Goal: Information Seeking & Learning: Compare options

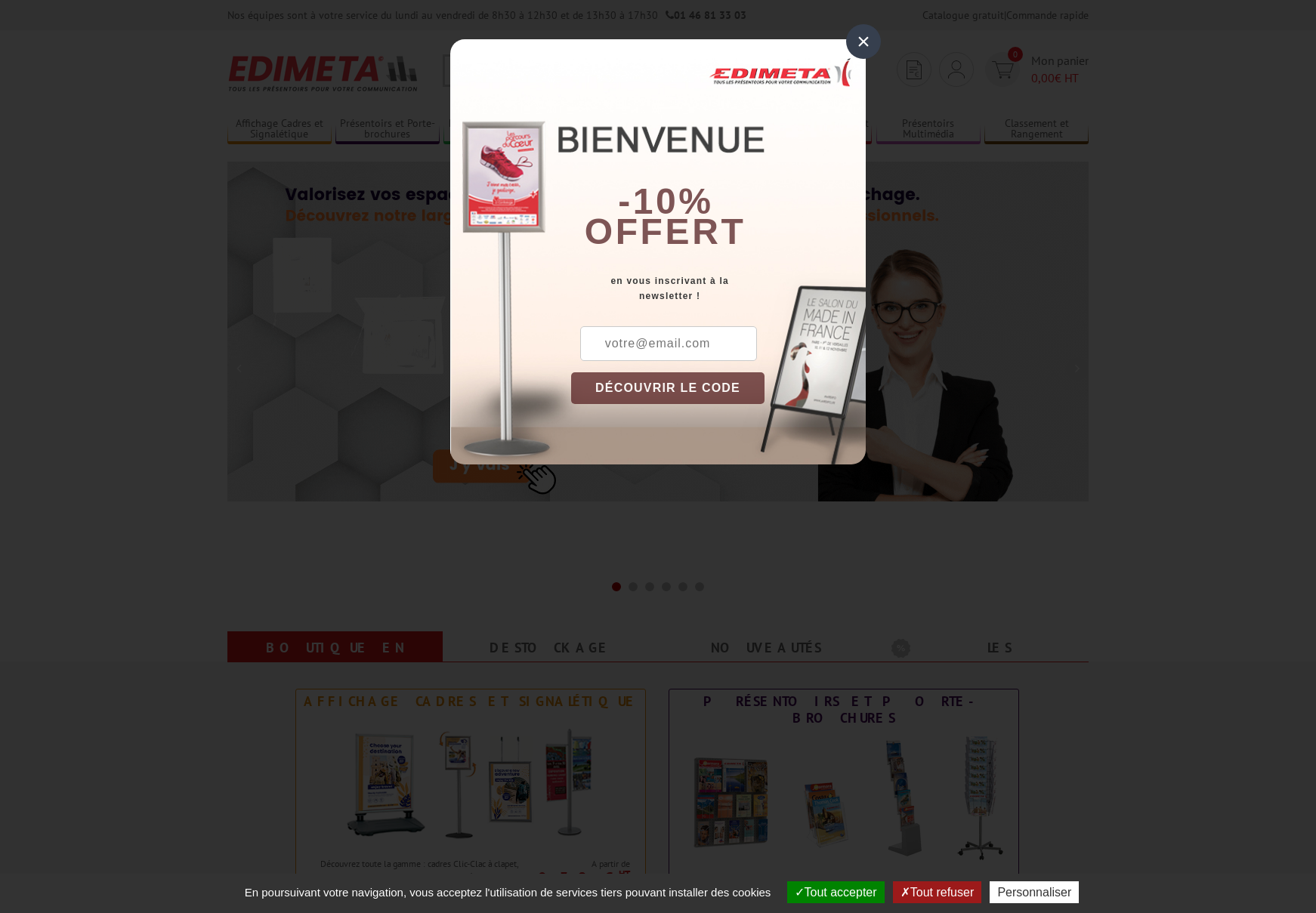
click at [857, 42] on div "×" at bounding box center [863, 41] width 34 height 34
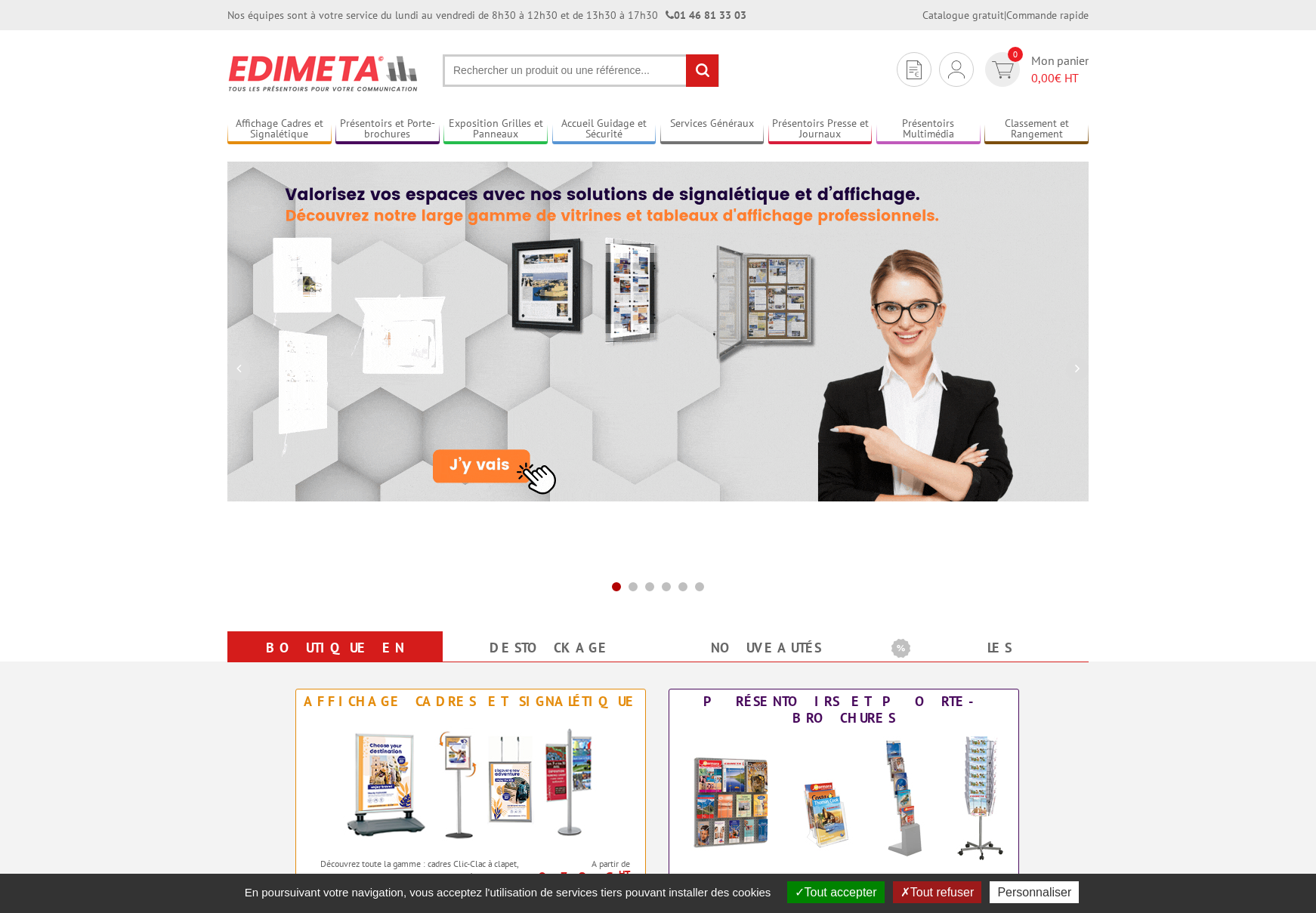
click at [540, 67] on input "text" at bounding box center [581, 71] width 277 height 33
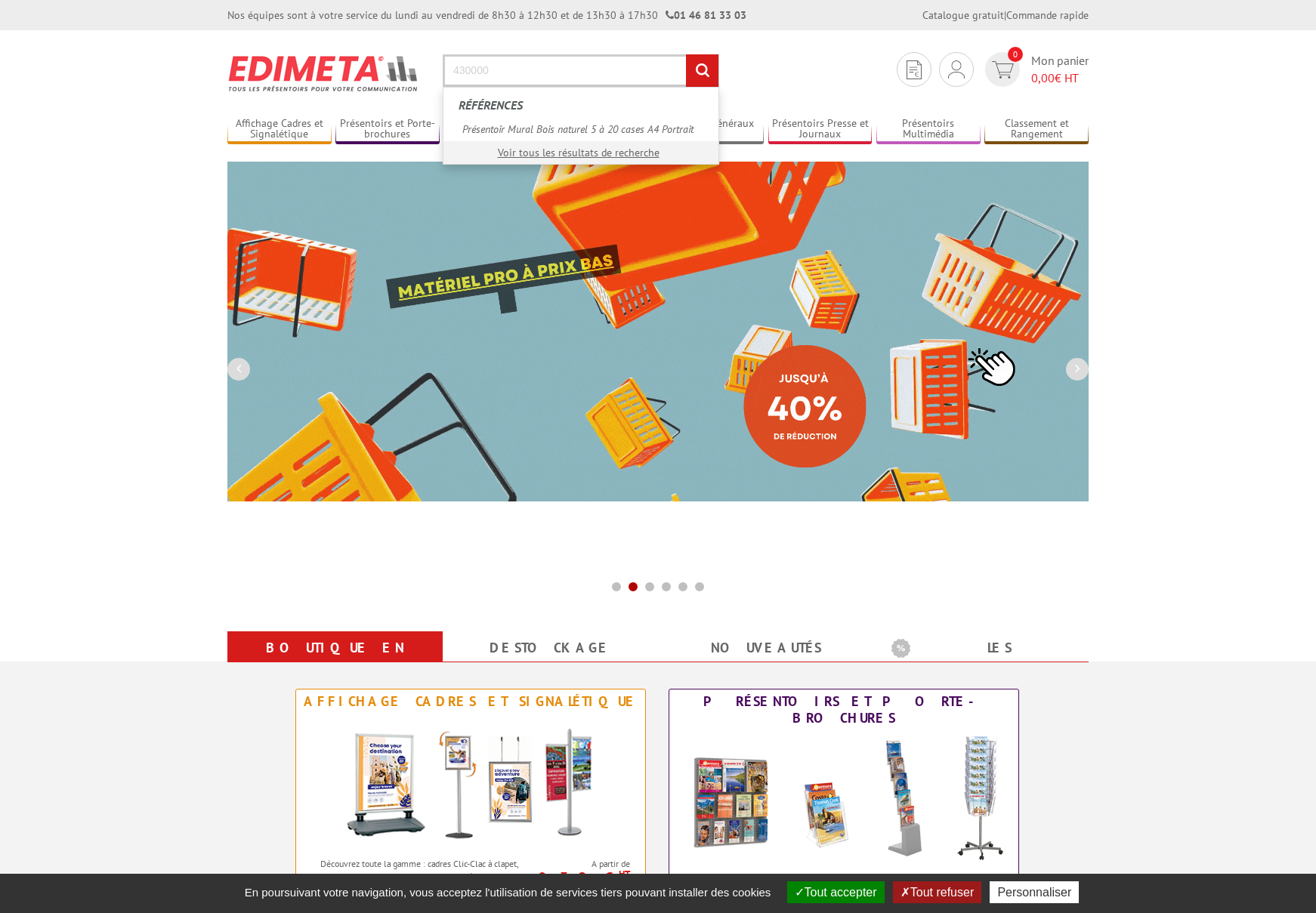
type input "430000"
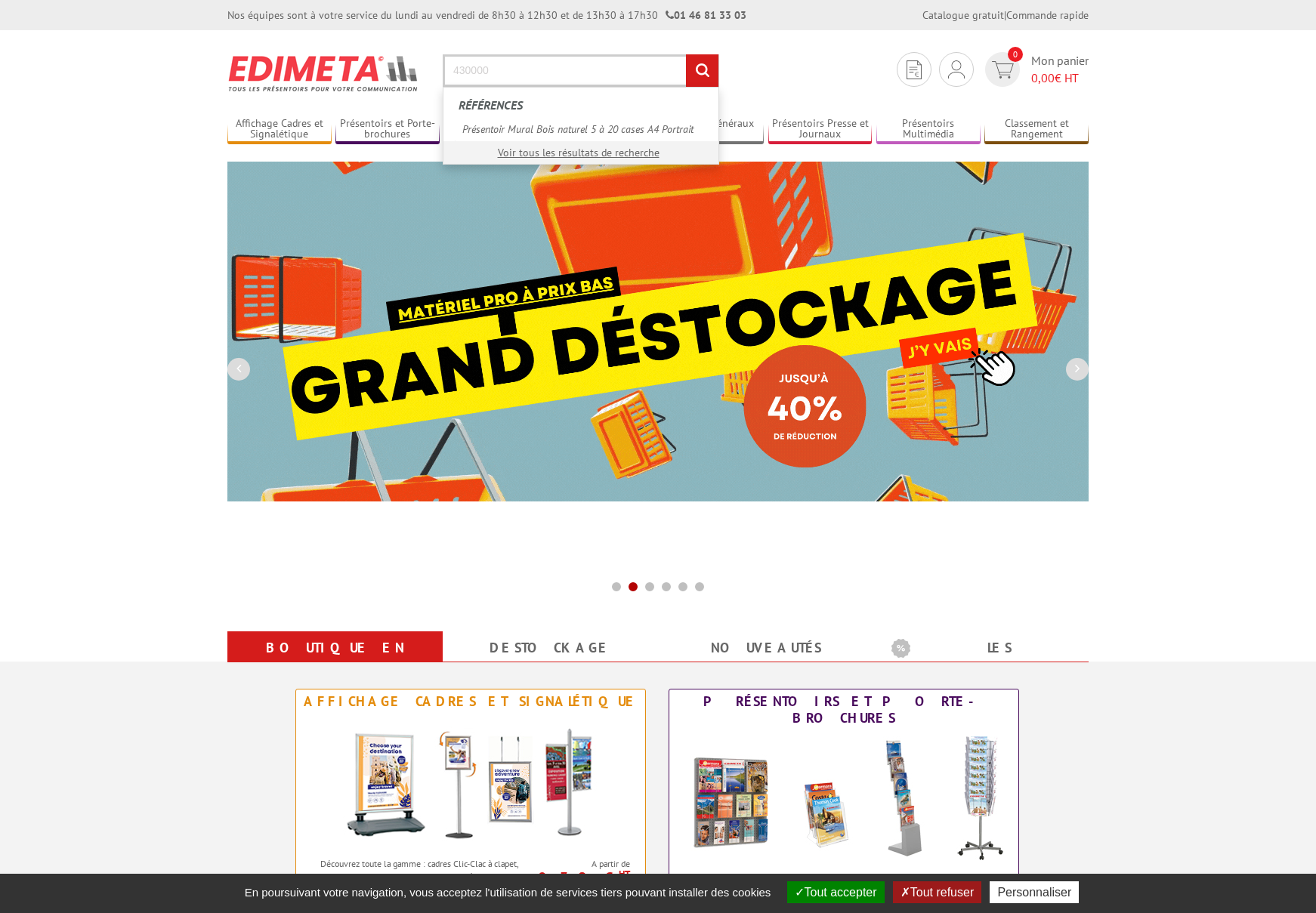
click at [702, 70] on input "rechercher" at bounding box center [702, 71] width 33 height 33
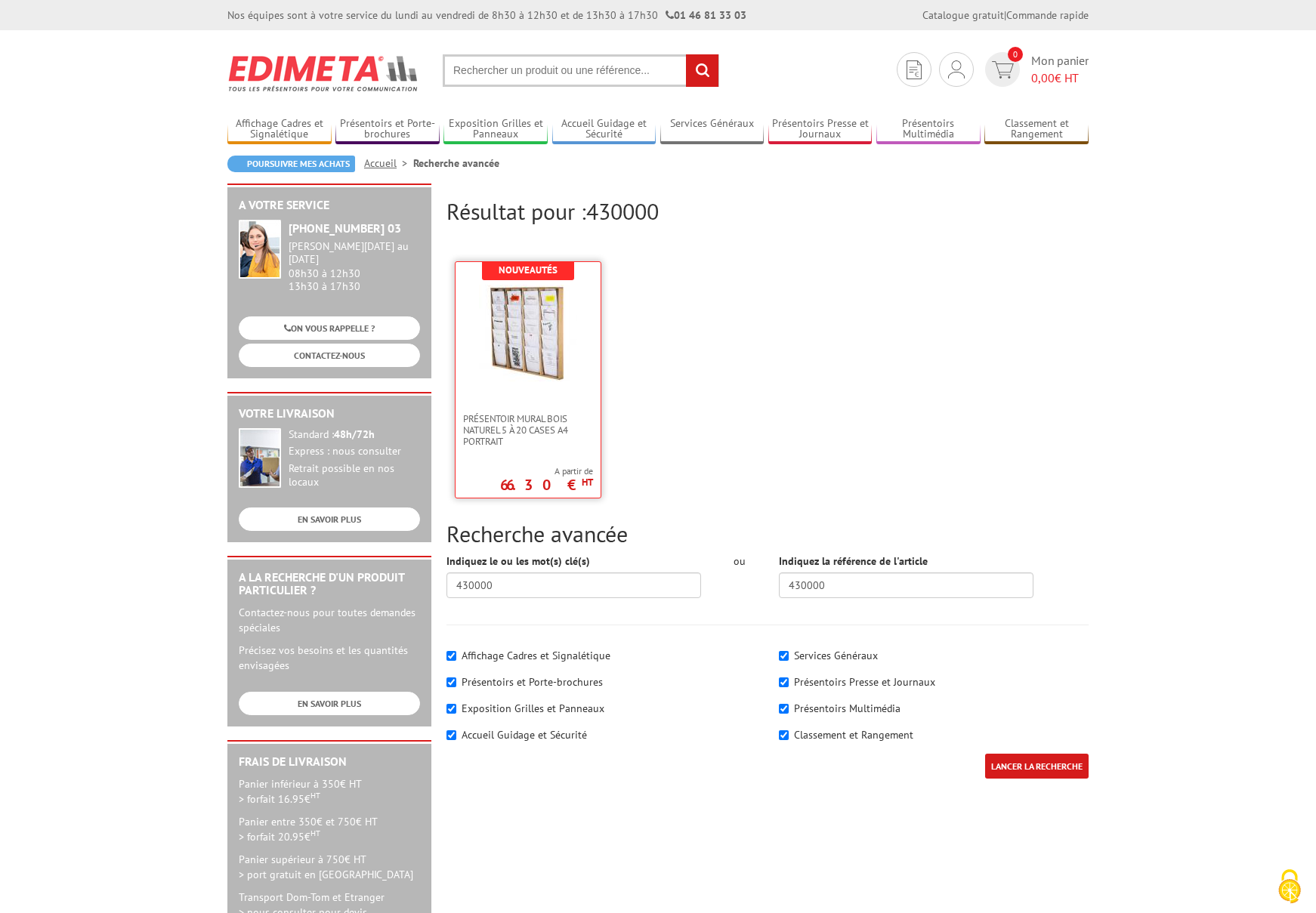
click at [536, 331] on img at bounding box center [529, 334] width 99 height 98
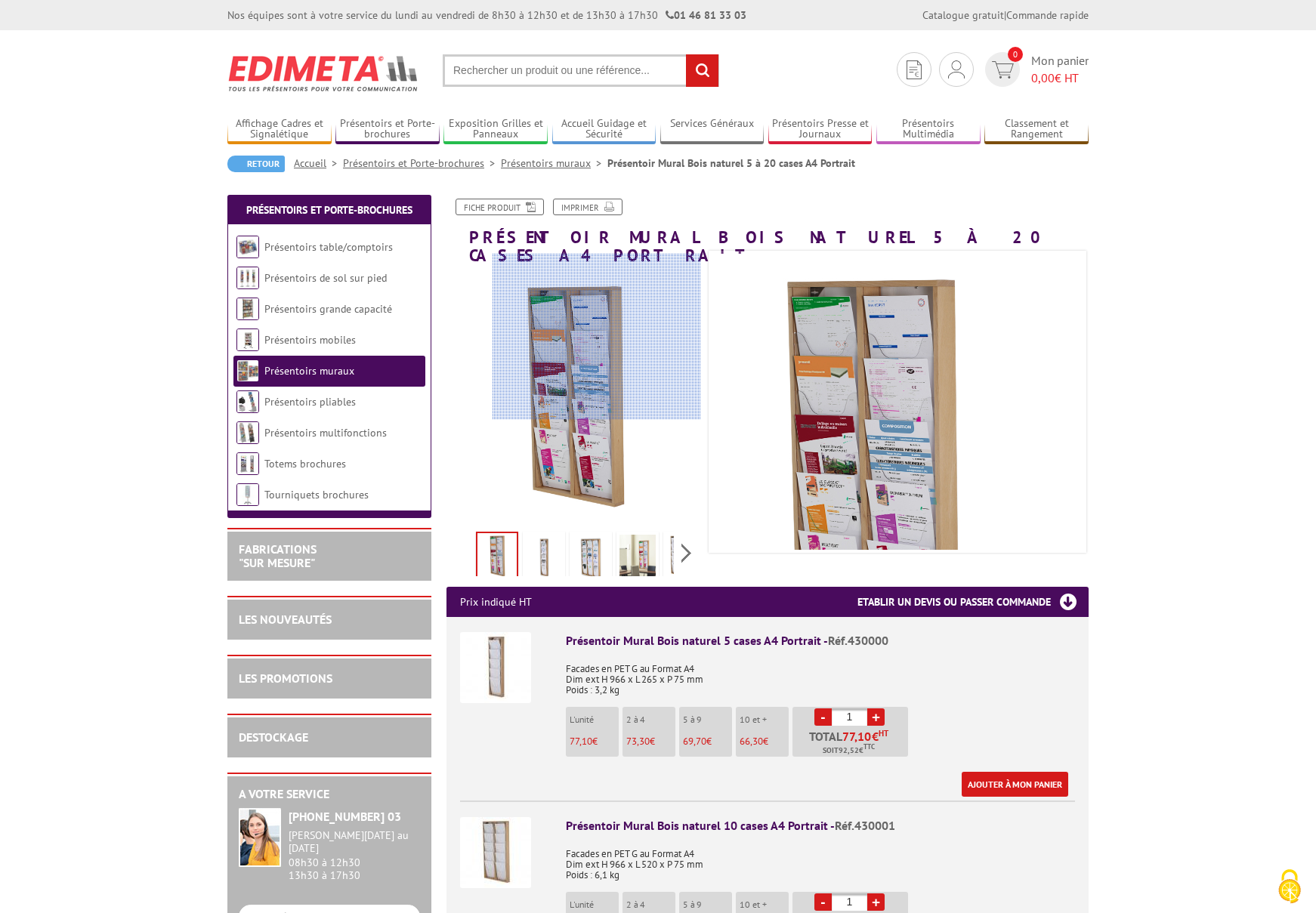
click at [626, 335] on div at bounding box center [597, 337] width 209 height 166
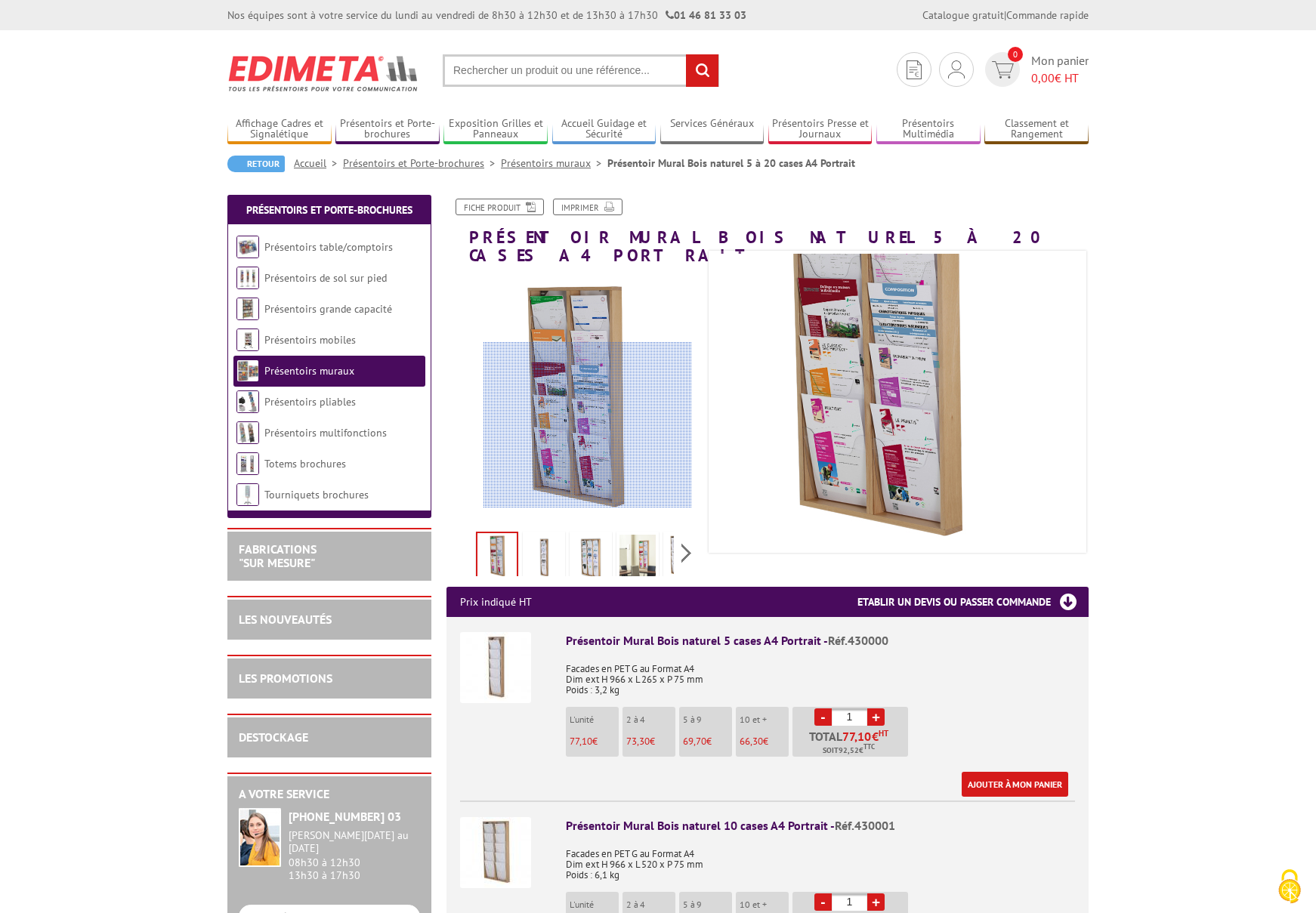
click at [588, 431] on div at bounding box center [587, 425] width 209 height 166
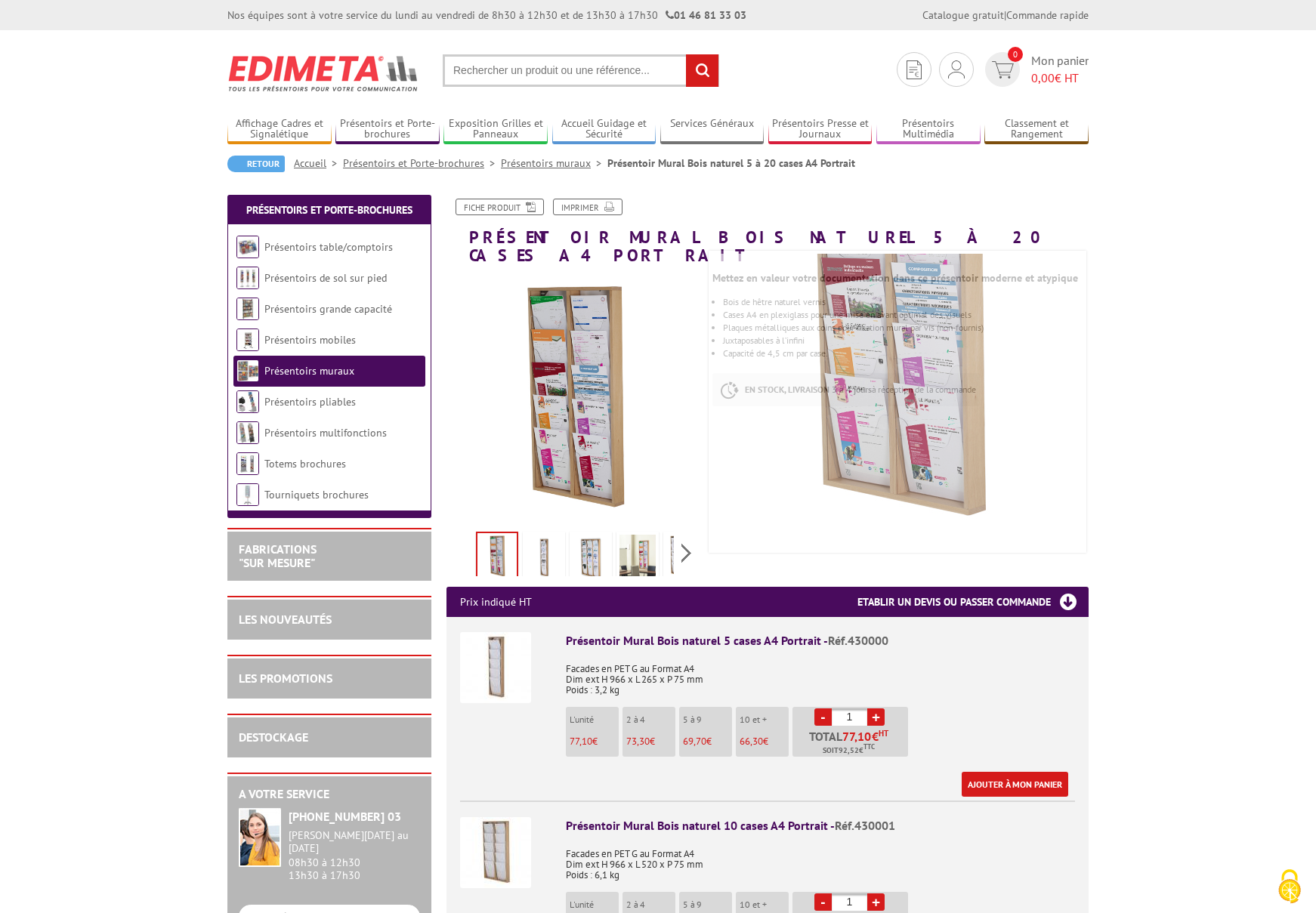
click at [541, 535] on img at bounding box center [543, 558] width 36 height 47
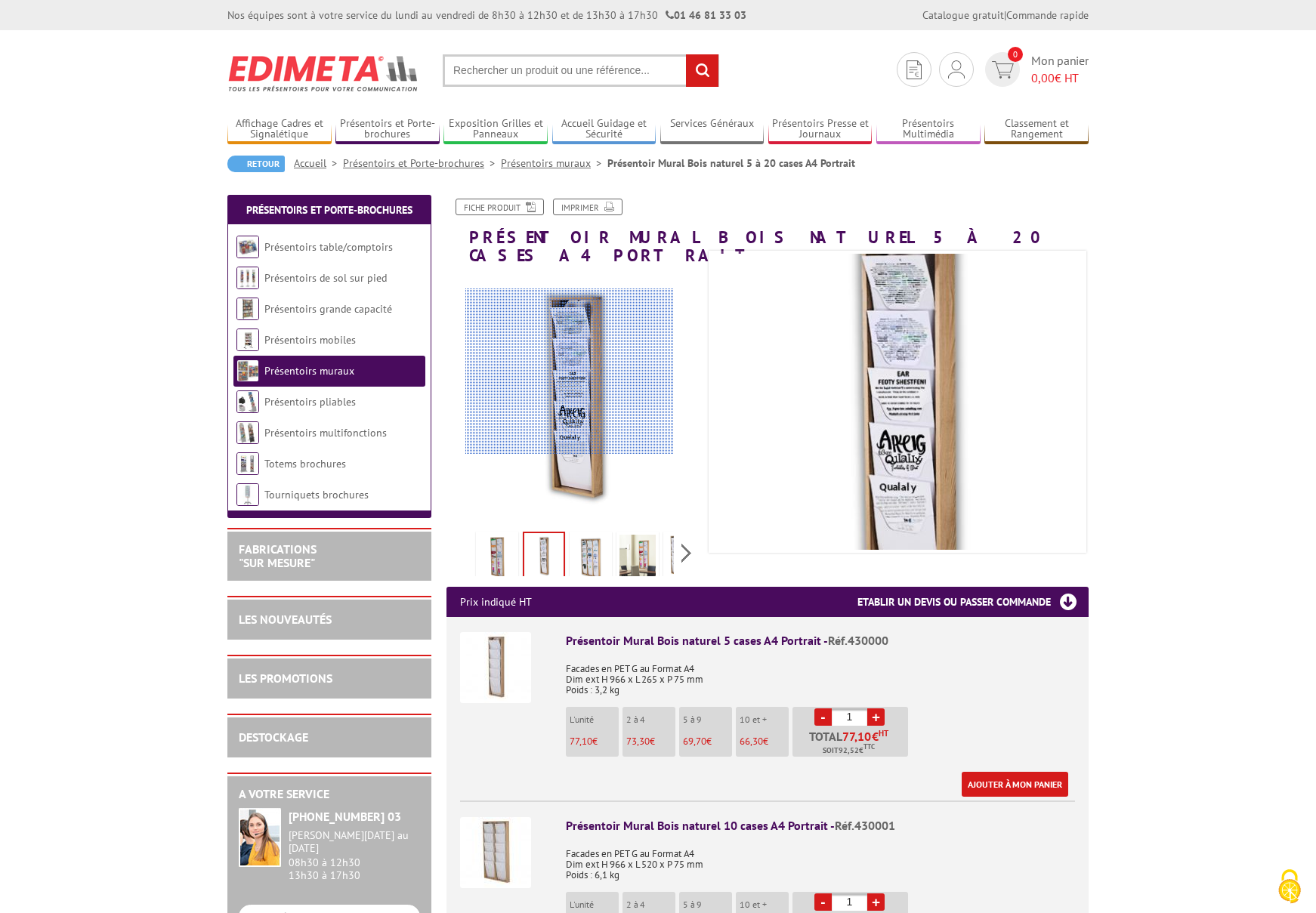
click at [570, 371] on div at bounding box center [569, 371] width 209 height 166
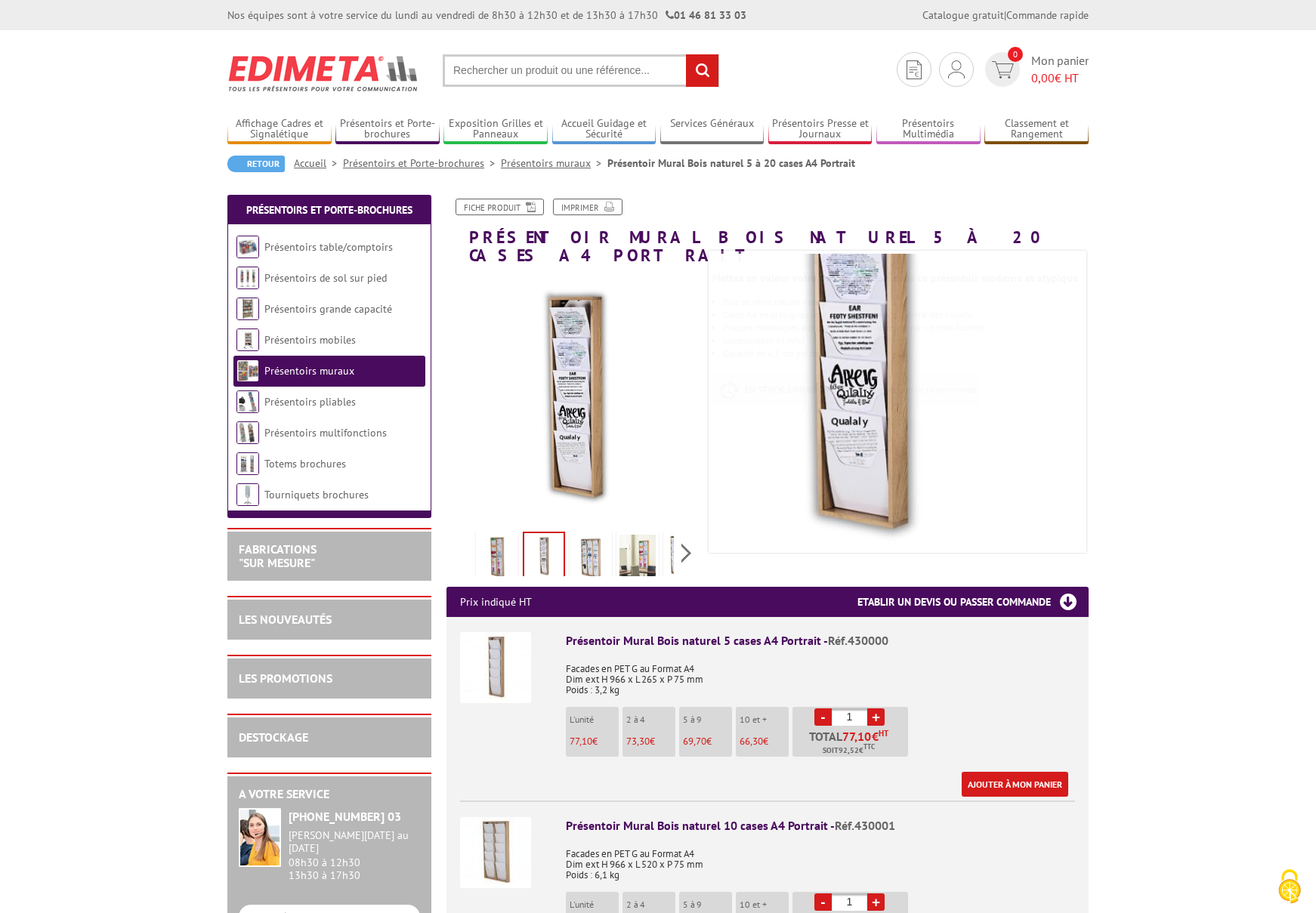
click at [487, 535] on img at bounding box center [497, 558] width 36 height 47
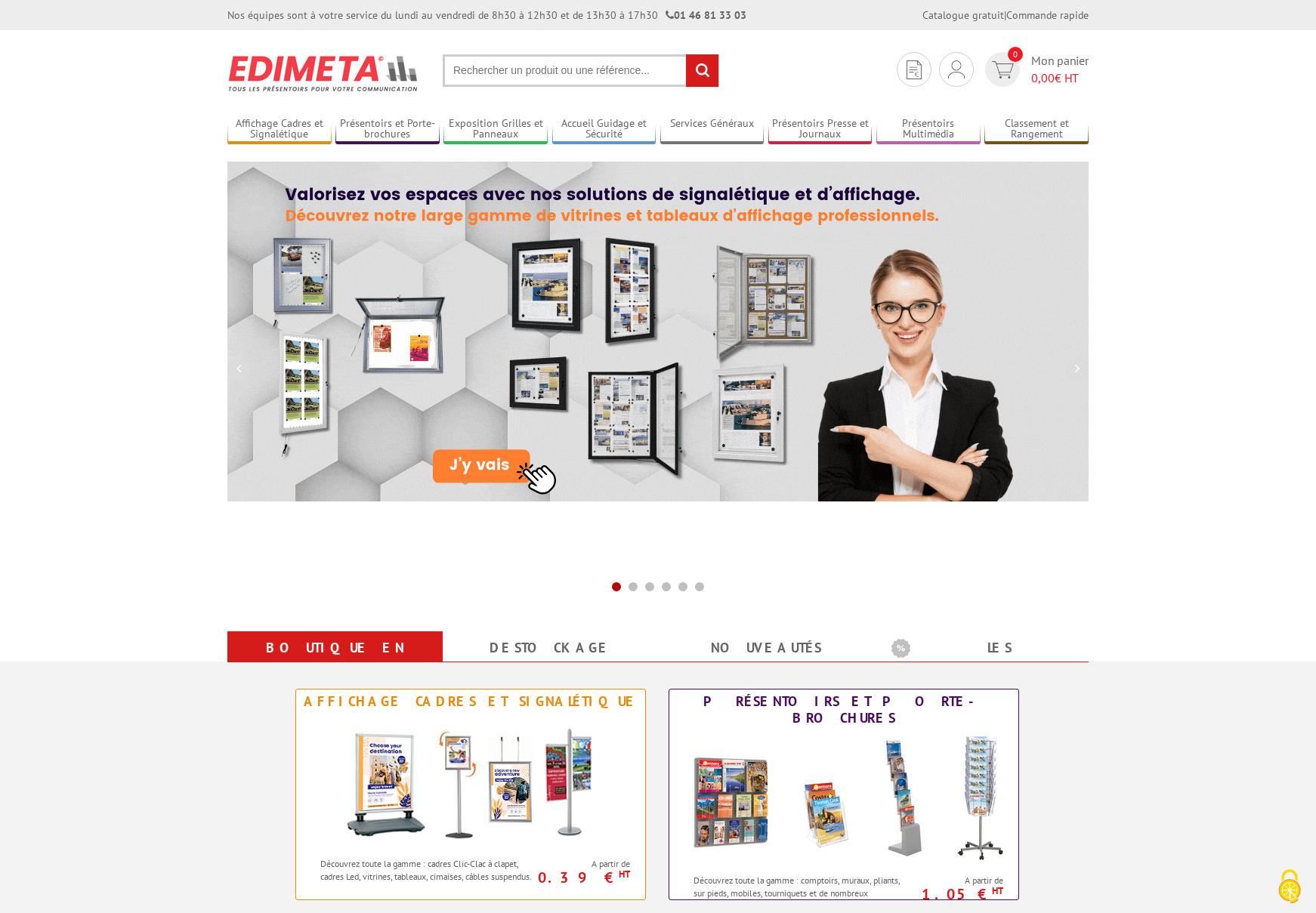
click at [544, 68] on input "text" at bounding box center [581, 71] width 277 height 33
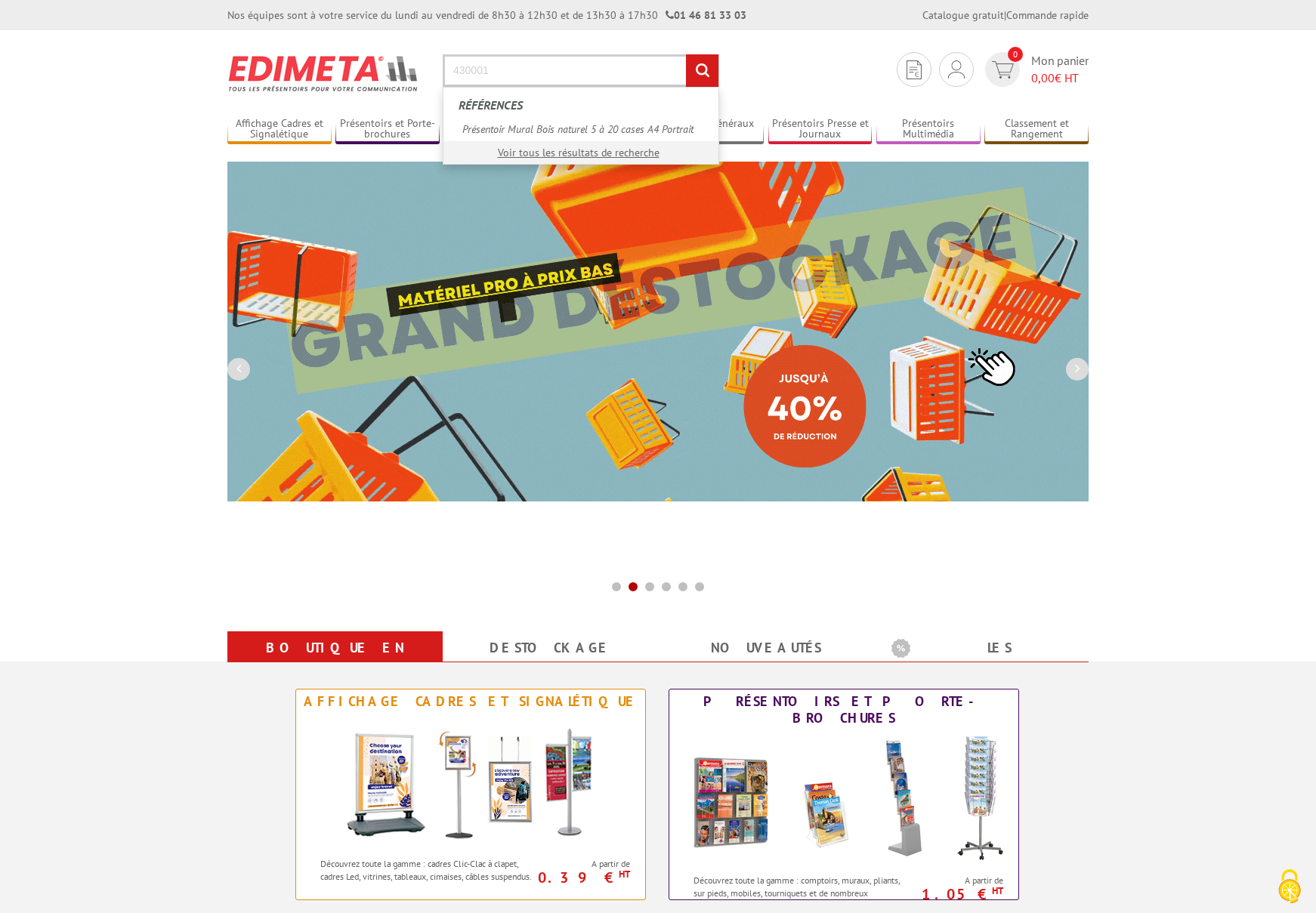
type input "430001"
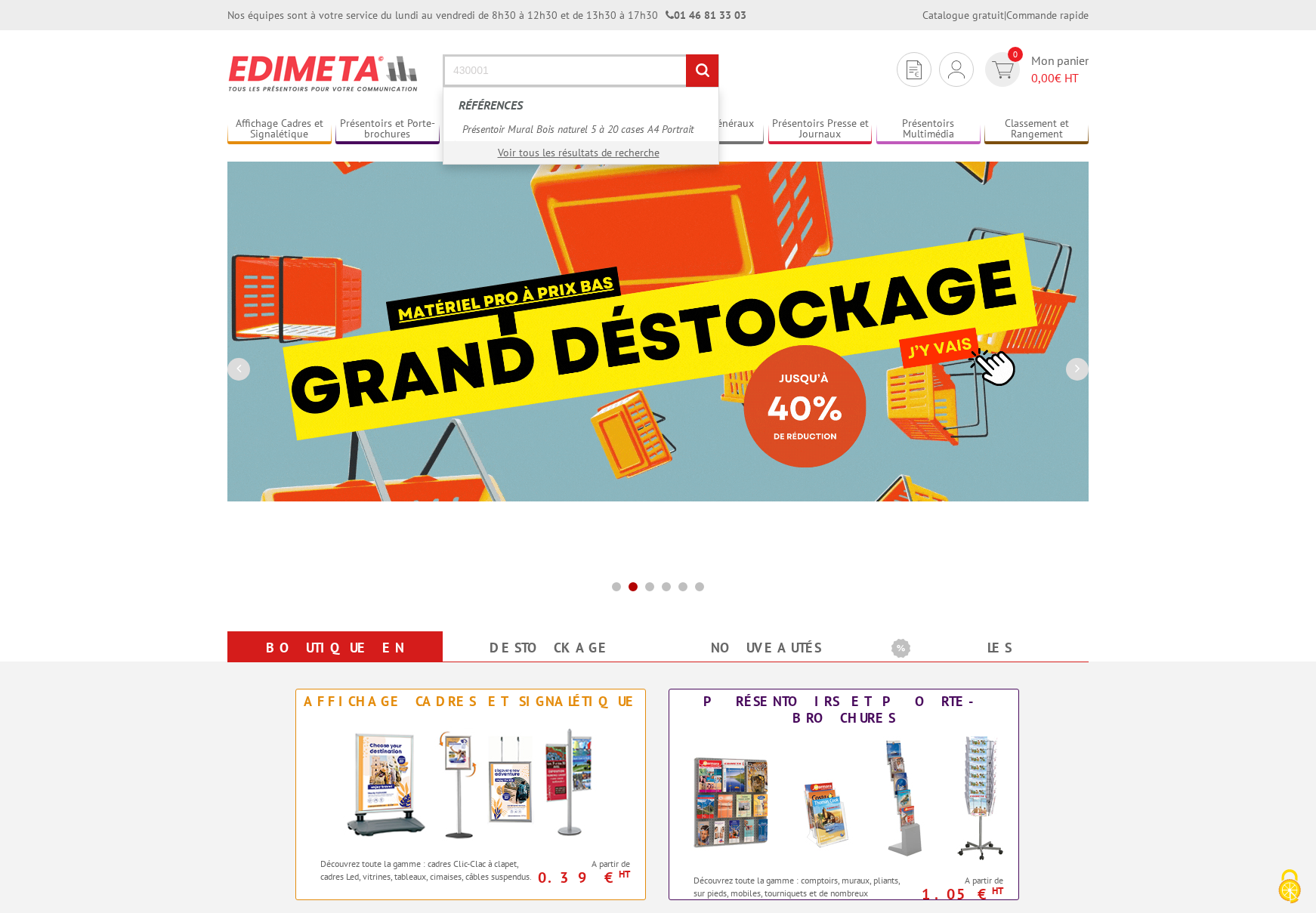
click at [702, 70] on input "rechercher" at bounding box center [702, 71] width 33 height 33
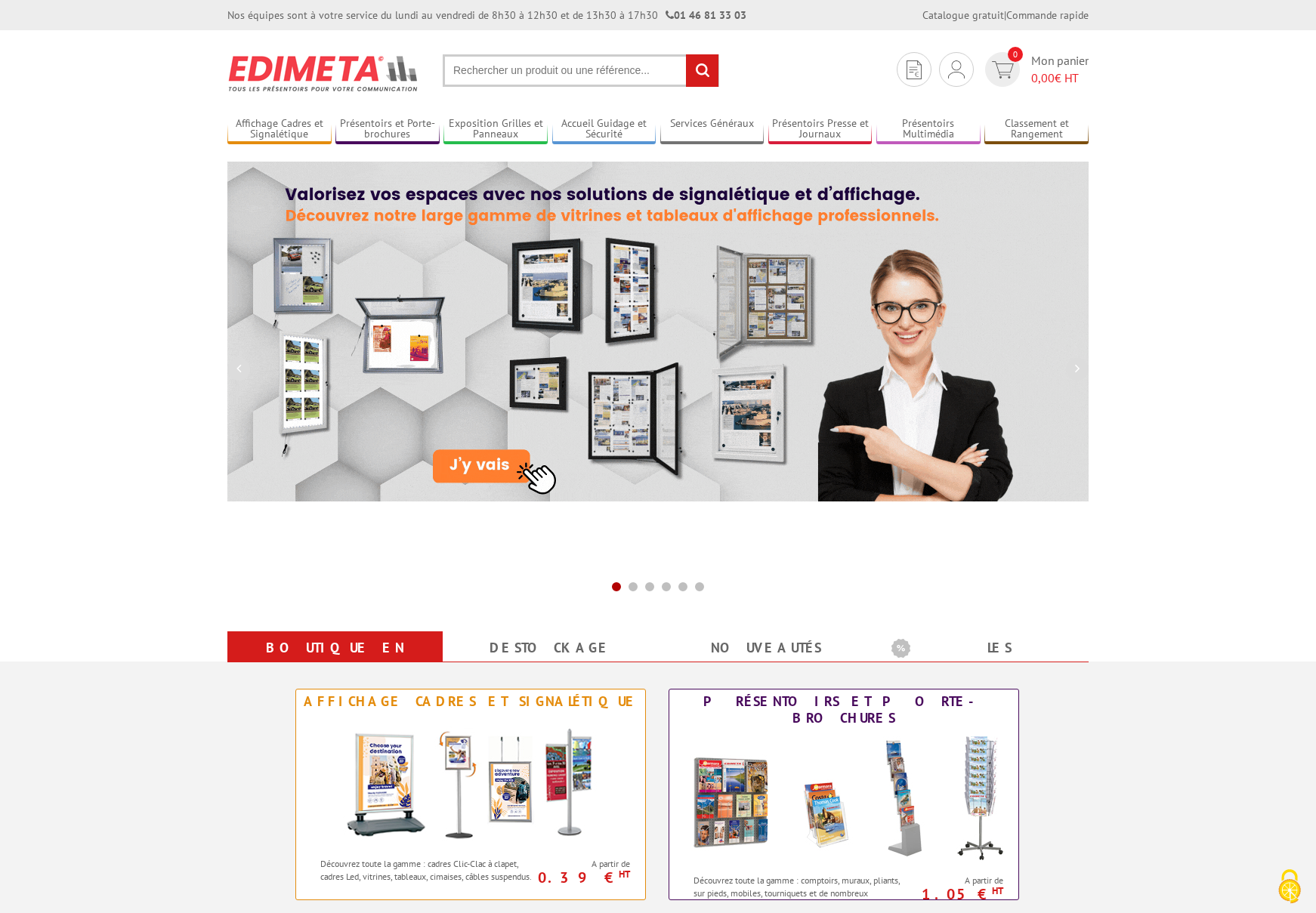
click at [567, 72] on input "text" at bounding box center [581, 71] width 277 height 33
type input "421226"
click at [702, 70] on input "rechercher" at bounding box center [702, 71] width 33 height 33
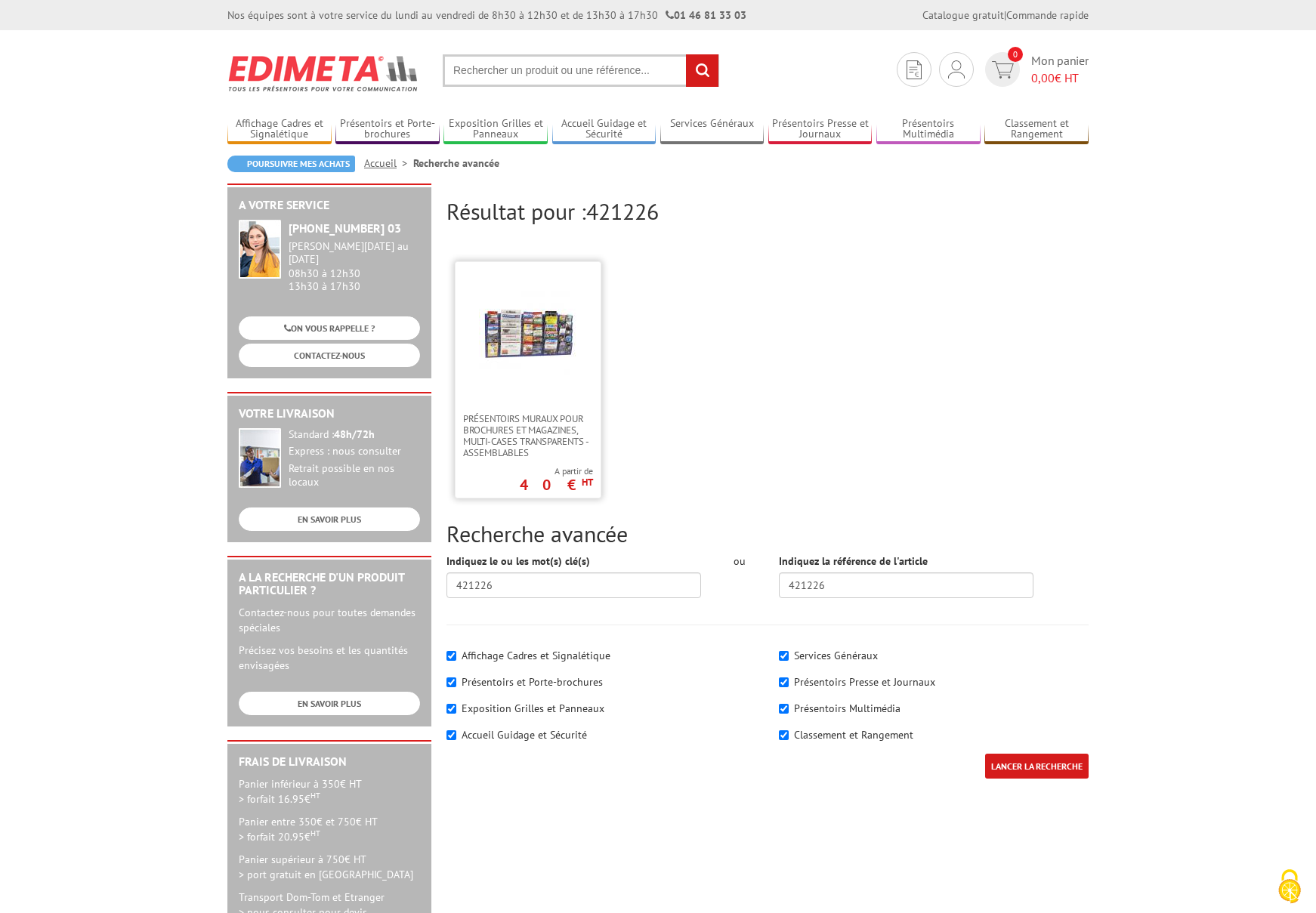
click at [564, 320] on img at bounding box center [529, 334] width 99 height 98
